Goal: Find specific page/section: Find specific page/section

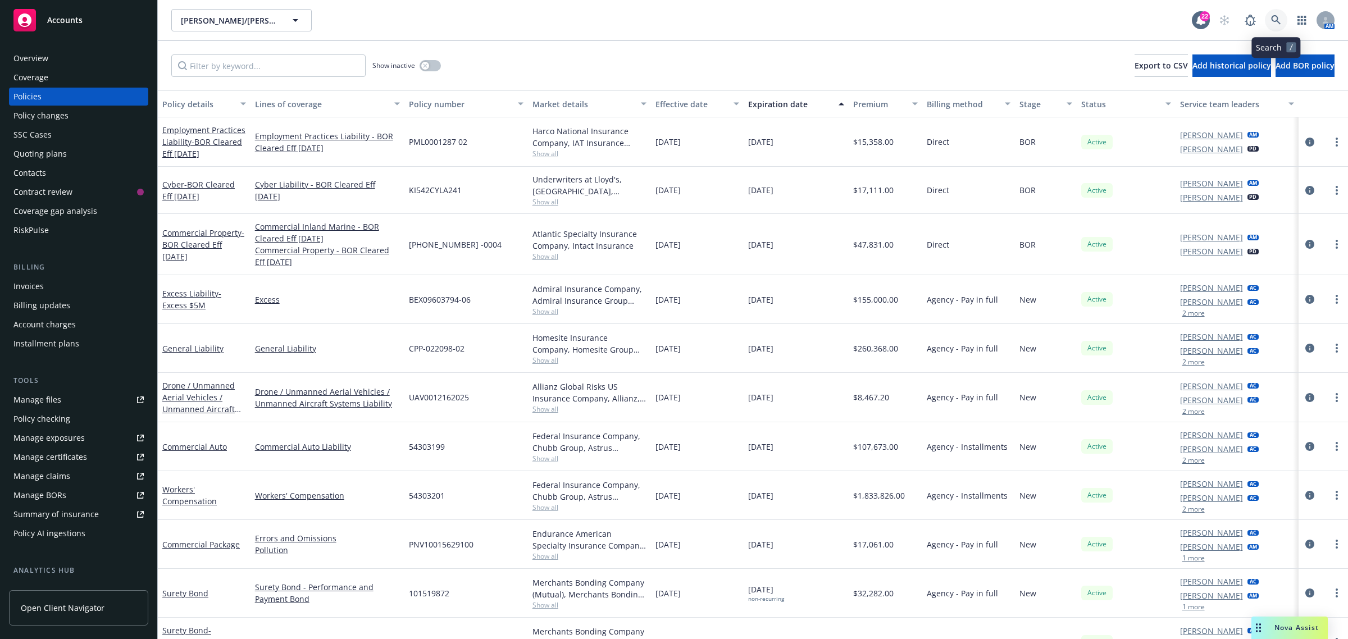
click at [1281, 22] on link at bounding box center [1276, 20] width 22 height 22
click at [1274, 20] on icon at bounding box center [1276, 20] width 10 height 10
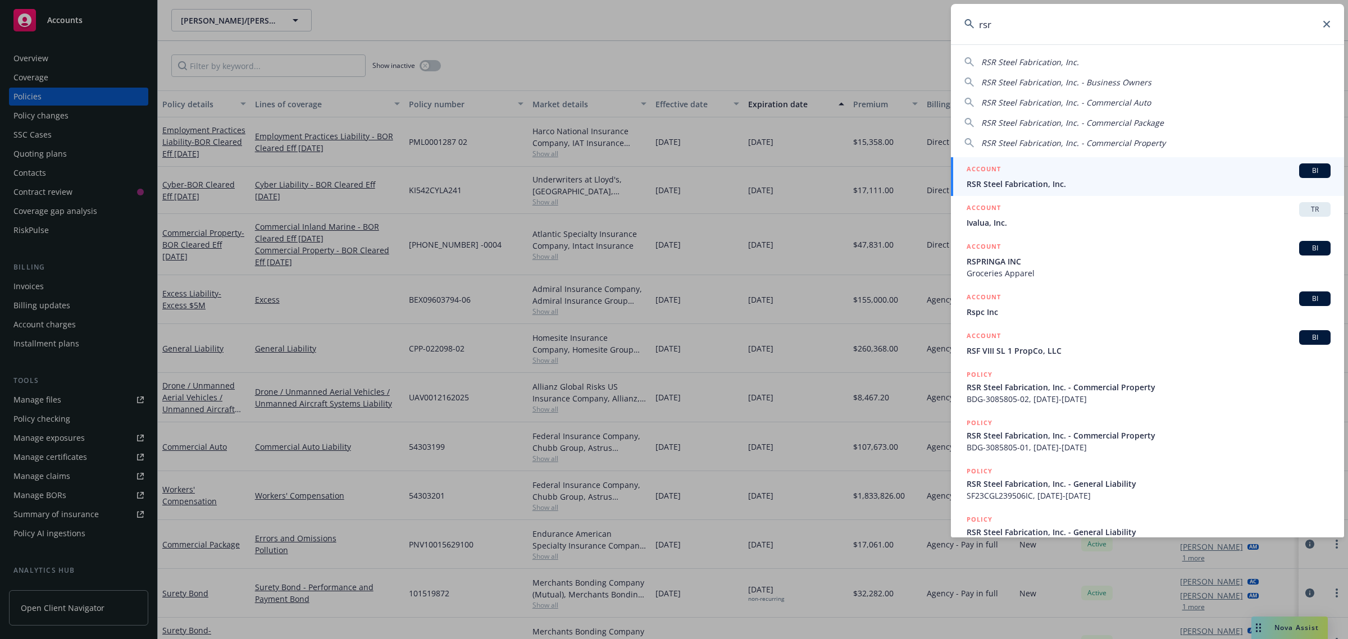
type input "rsr"
click at [980, 184] on span "RSR Steel Fabrication, Inc." at bounding box center [1148, 184] width 364 height 12
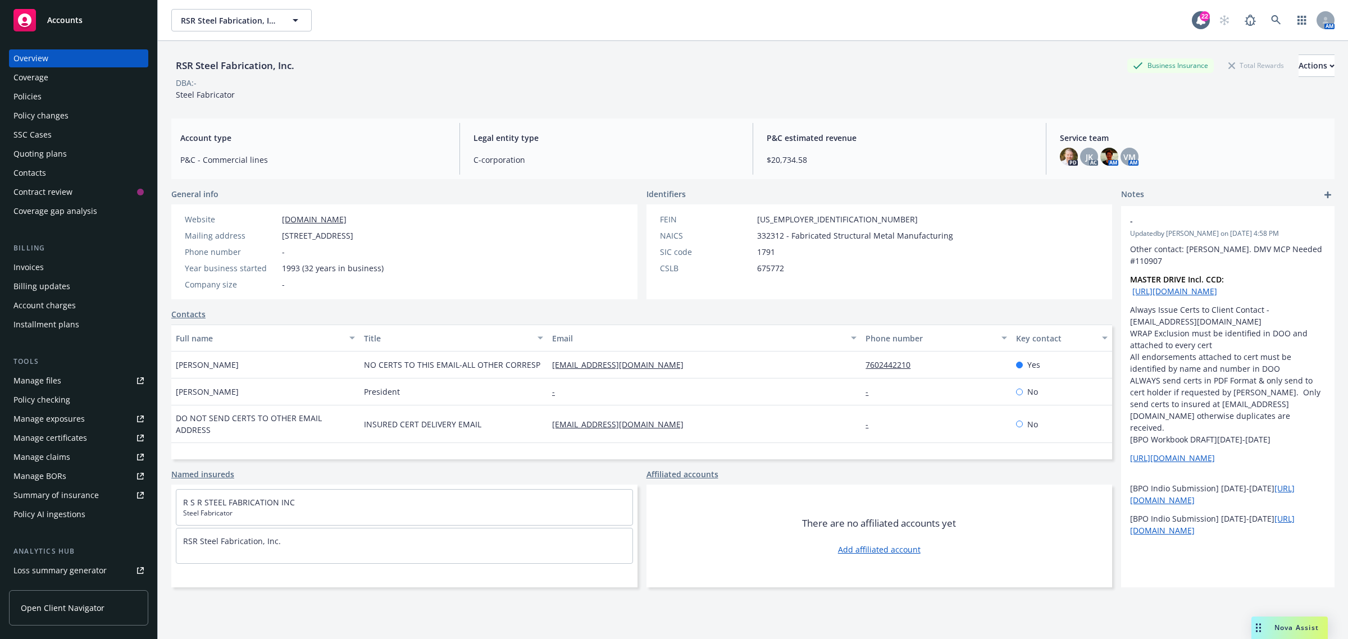
click at [51, 97] on div "Policies" at bounding box center [78, 97] width 130 height 18
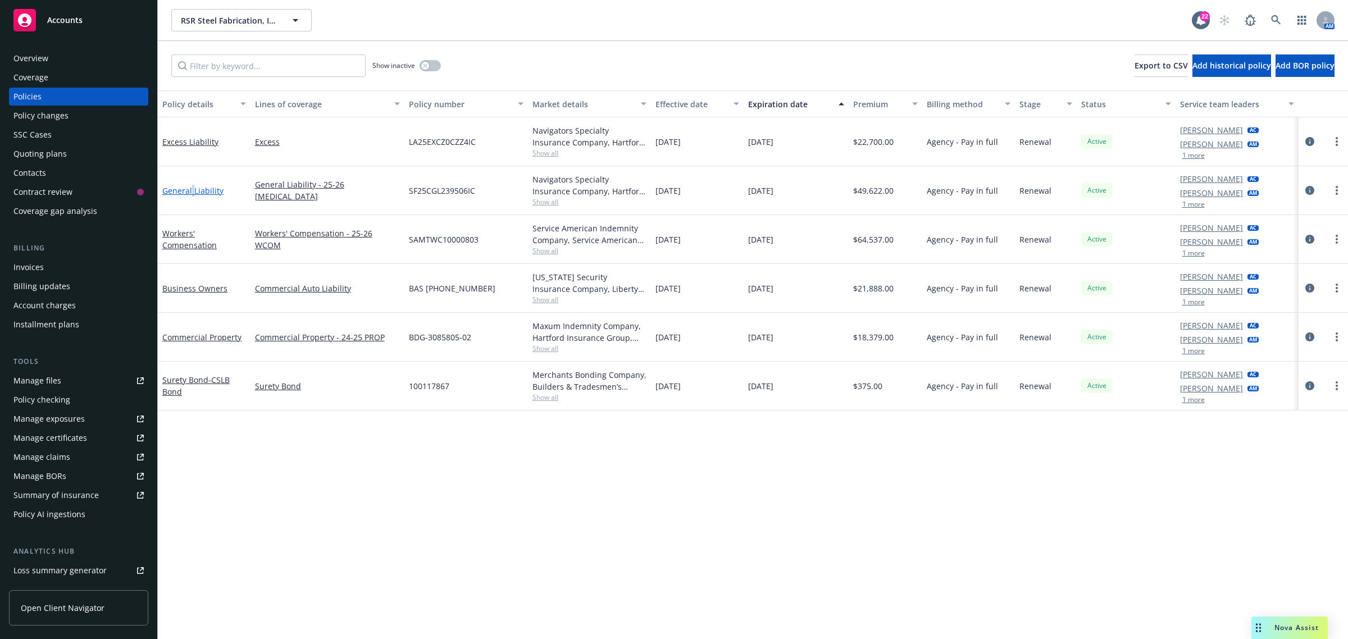
click at [192, 187] on link "General Liability" at bounding box center [192, 190] width 61 height 11
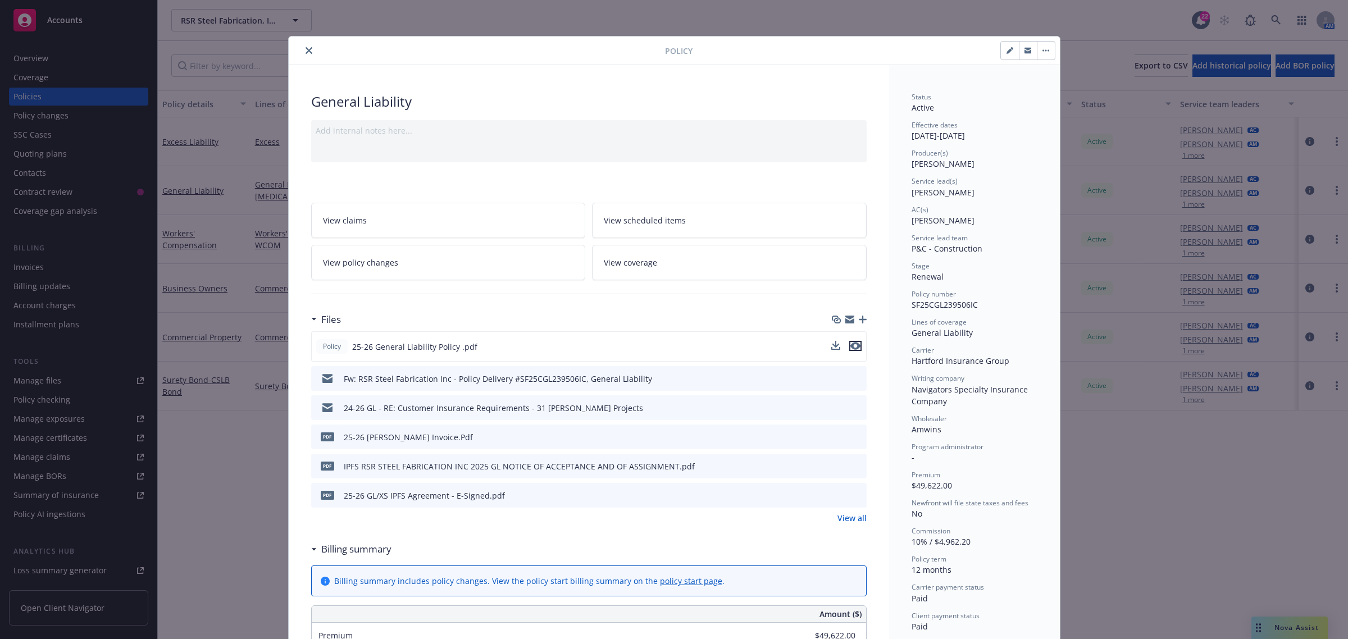
click at [850, 347] on icon "preview file" at bounding box center [855, 346] width 10 height 8
